Goal: Task Accomplishment & Management: Manage account settings

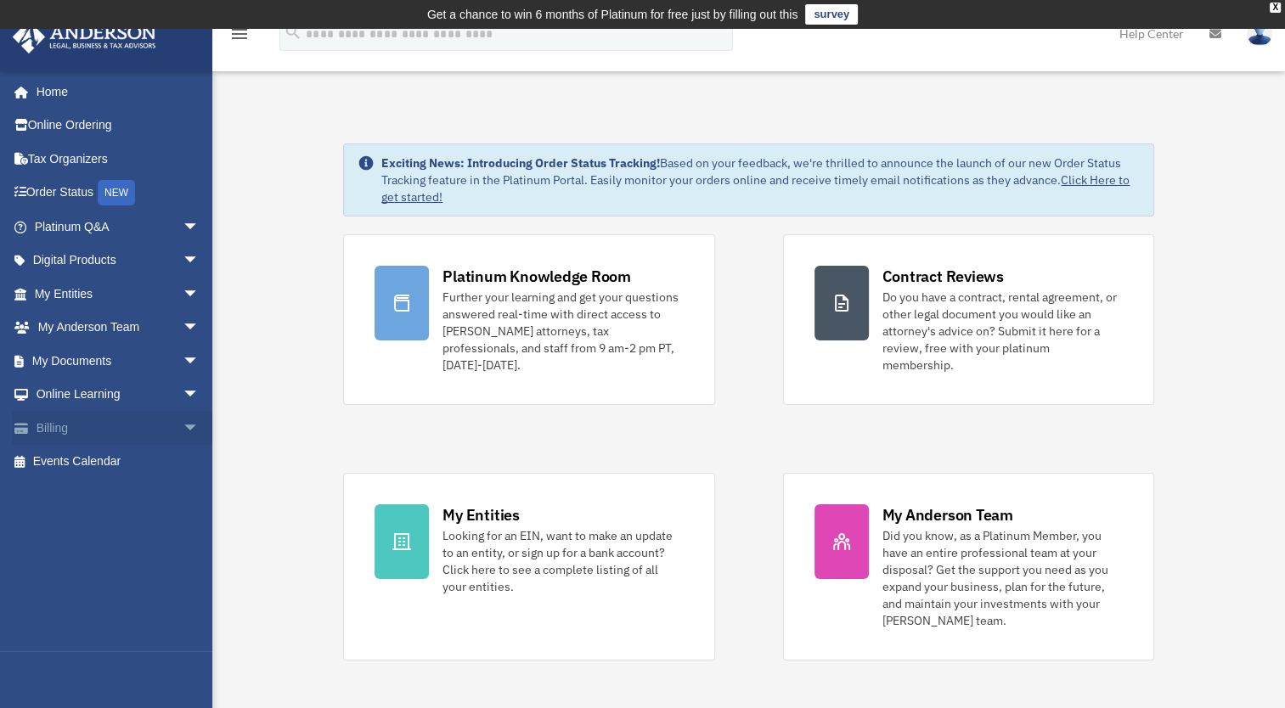
click at [183, 420] on span "arrow_drop_down" at bounding box center [200, 428] width 34 height 35
click at [112, 498] on link "Past Invoices" at bounding box center [124, 496] width 201 height 34
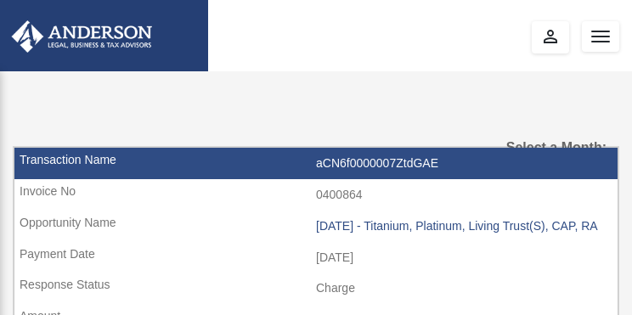
select select
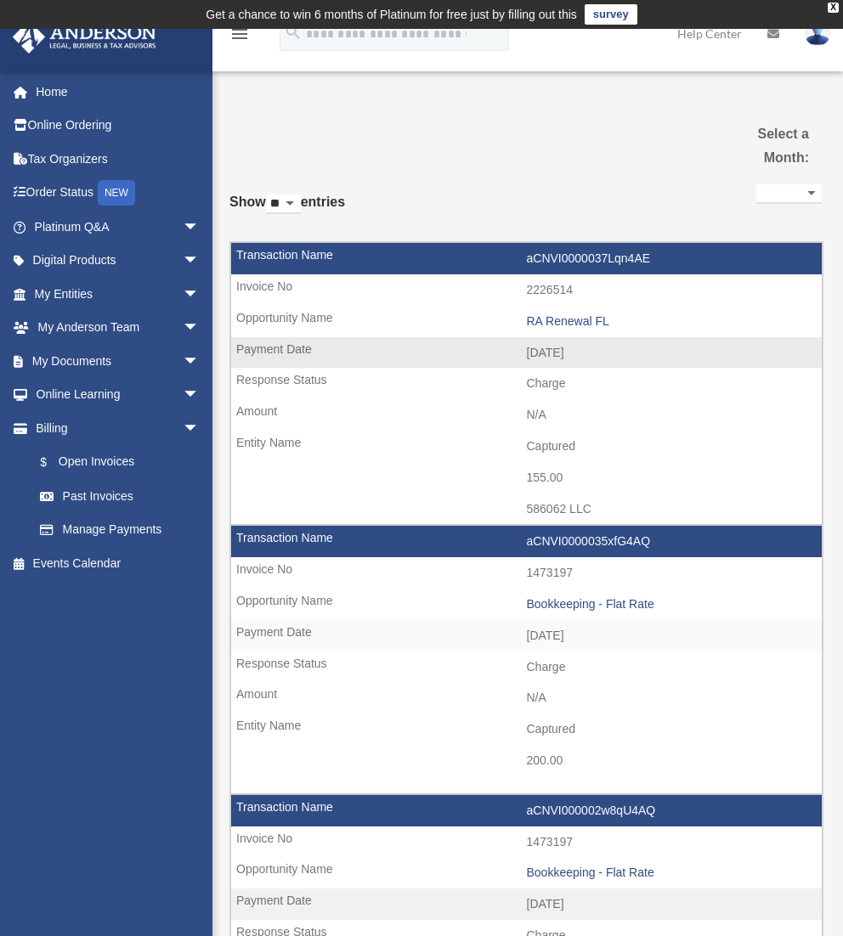
click at [572, 314] on td "586062 LLC" at bounding box center [526, 509] width 590 height 32
copy tbody "586062 LLC"
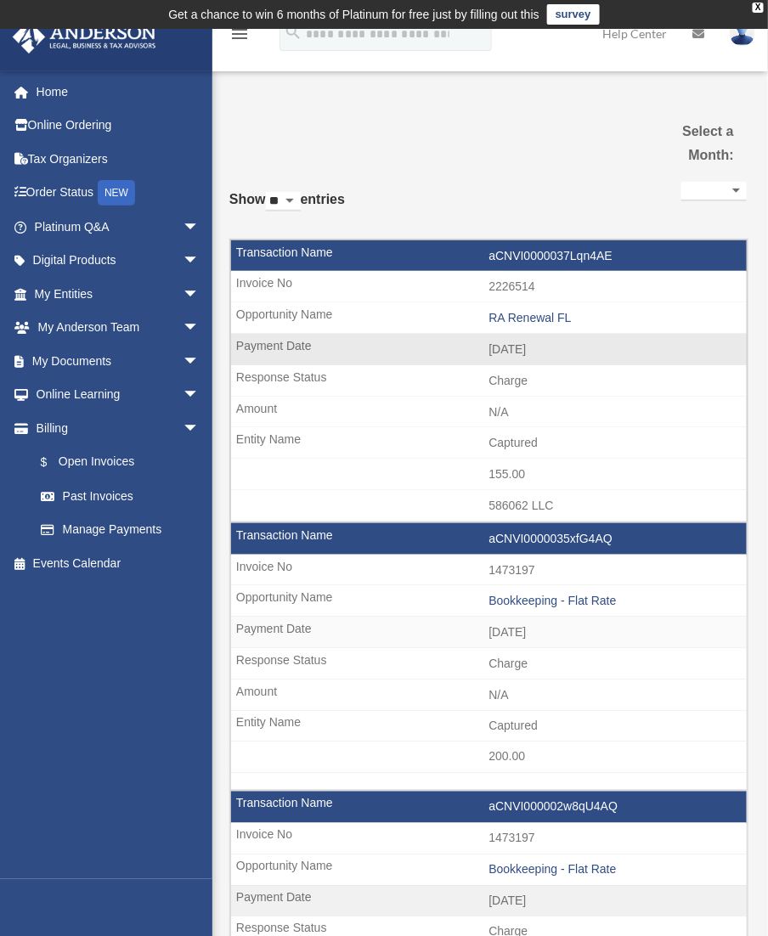
click at [609, 314] on td "Captured" at bounding box center [489, 443] width 516 height 32
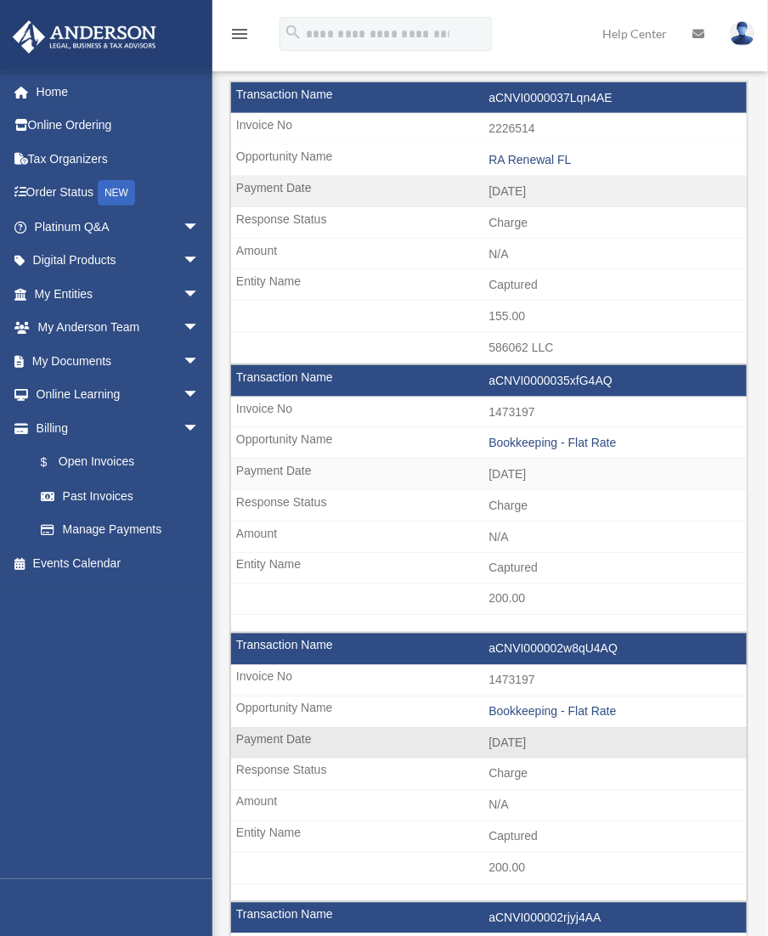
scroll to position [226, 0]
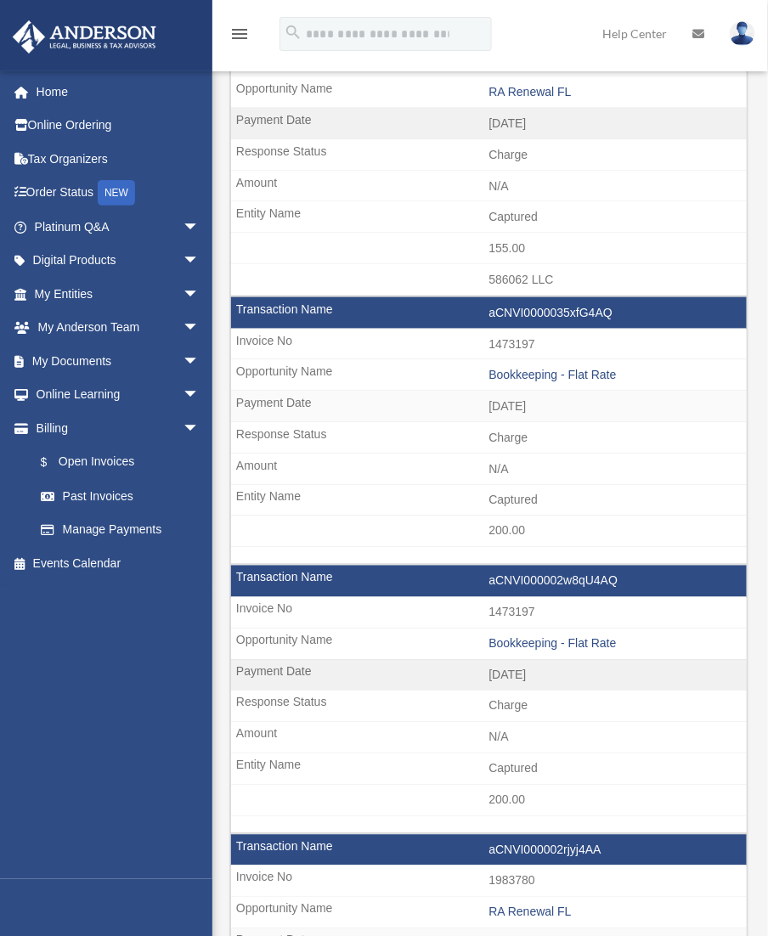
click at [631, 35] on img at bounding box center [742, 33] width 25 height 25
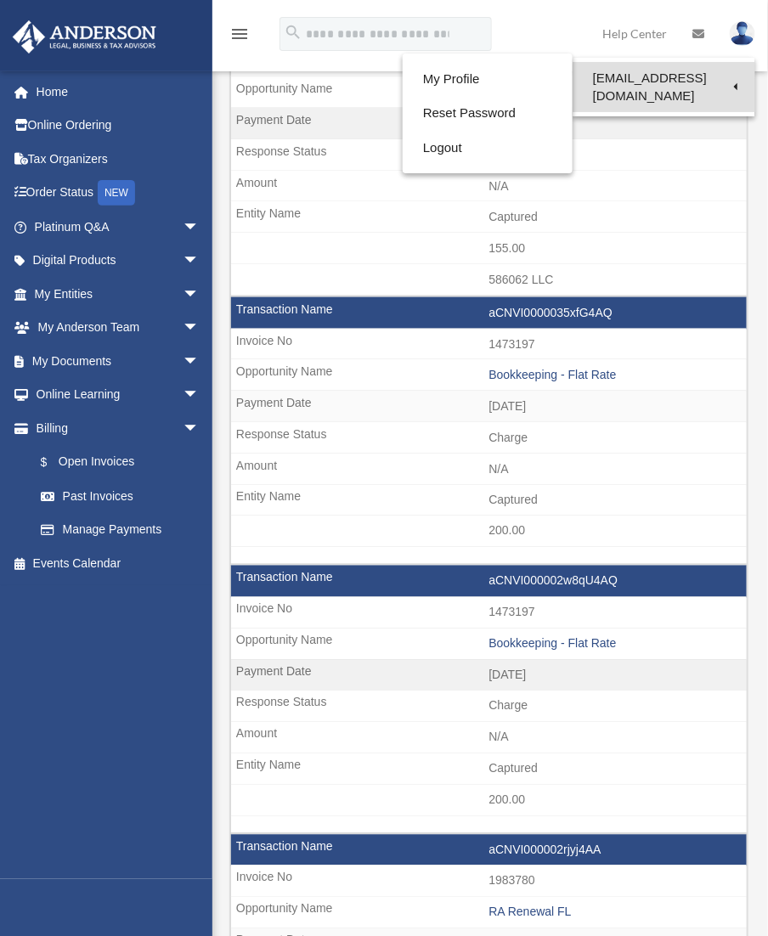
drag, startPoint x: 660, startPoint y: 73, endPoint x: 649, endPoint y: 76, distance: 11.3
click at [631, 73] on link "[EMAIL_ADDRESS][DOMAIN_NAME]" at bounding box center [663, 87] width 183 height 50
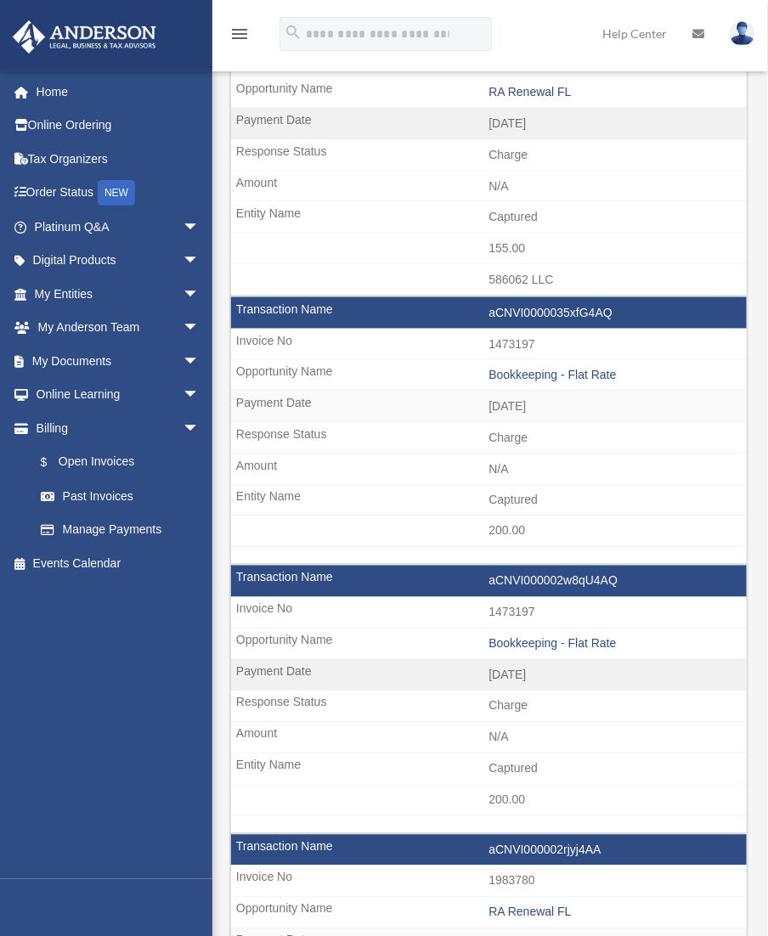
click at [631, 31] on img at bounding box center [742, 33] width 25 height 25
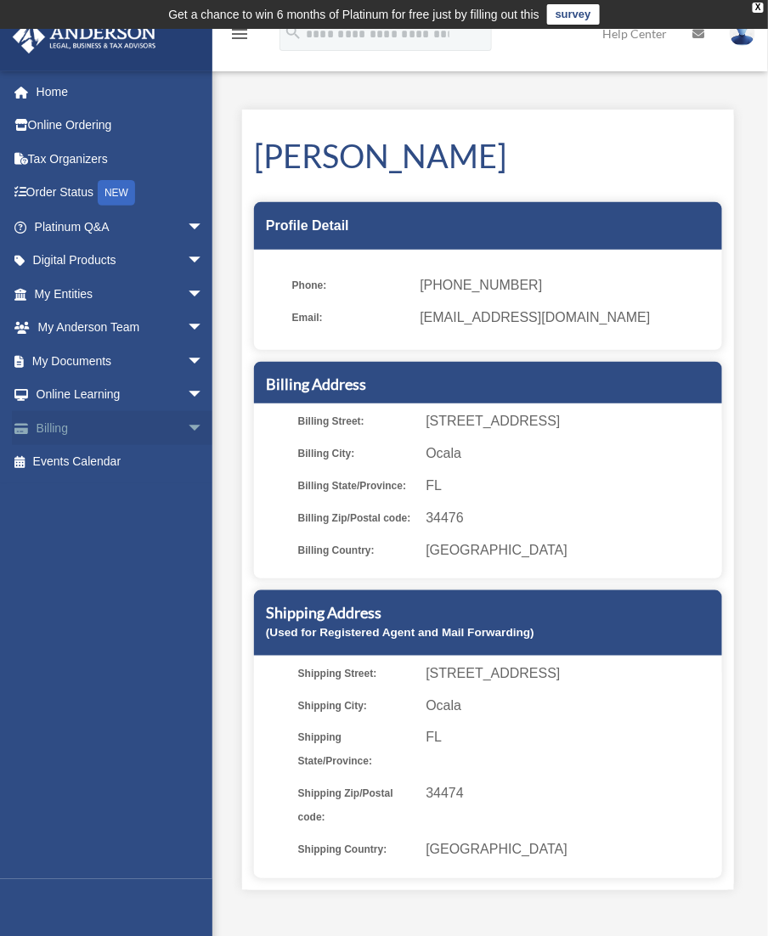
click at [107, 426] on link "Billing arrow_drop_down" at bounding box center [120, 428] width 217 height 34
click at [187, 421] on span "arrow_drop_down" at bounding box center [204, 428] width 34 height 35
click at [123, 454] on link "$ Open Invoices" at bounding box center [127, 462] width 206 height 35
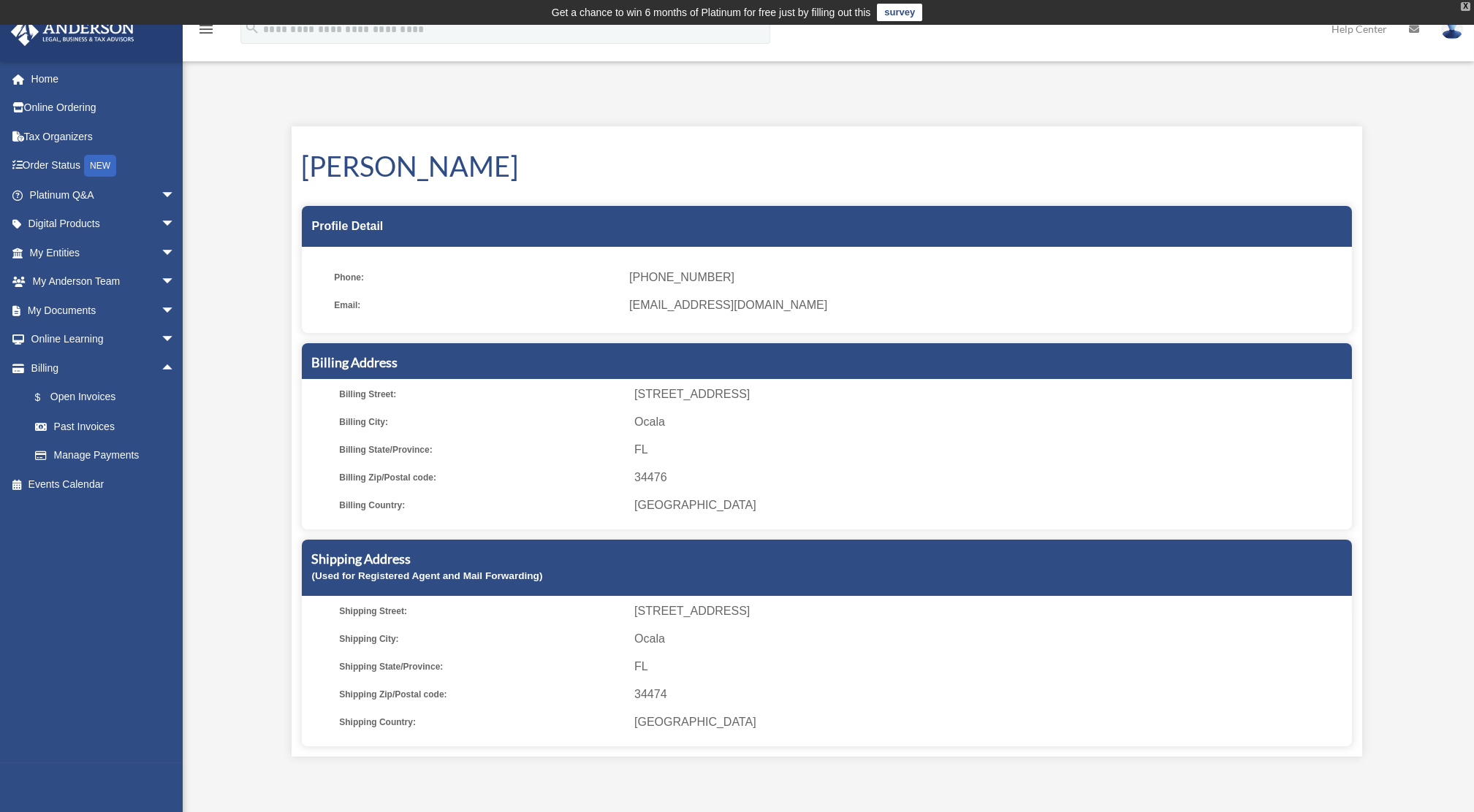
click at [660, 8] on div "X" at bounding box center [1465, 7] width 9 height 9
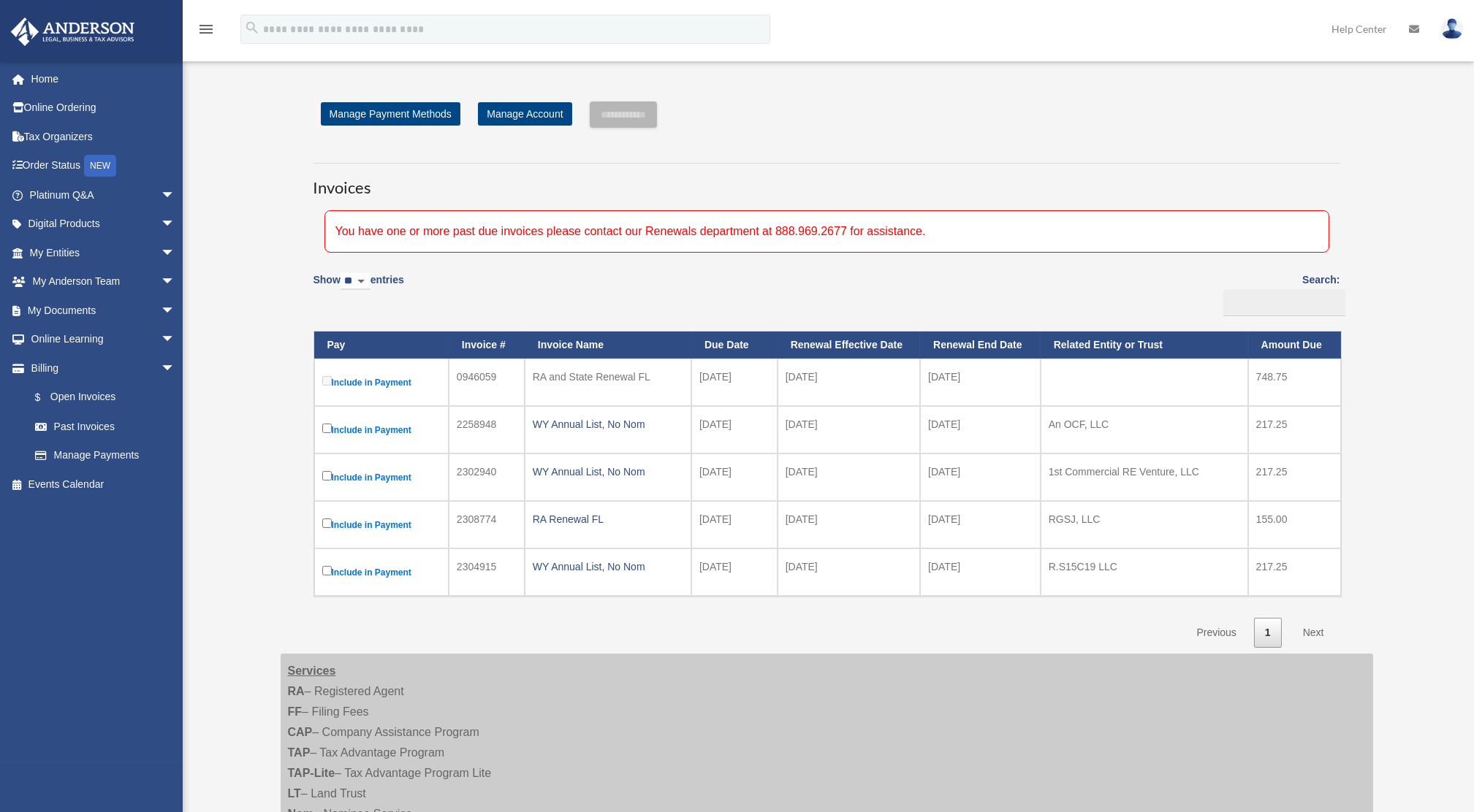
click at [1458, 24] on img at bounding box center [1452, 28] width 22 height 22
click at [1222, 137] on link "Logout" at bounding box center [1233, 127] width 146 height 30
